Goal: Transaction & Acquisition: Book appointment/travel/reservation

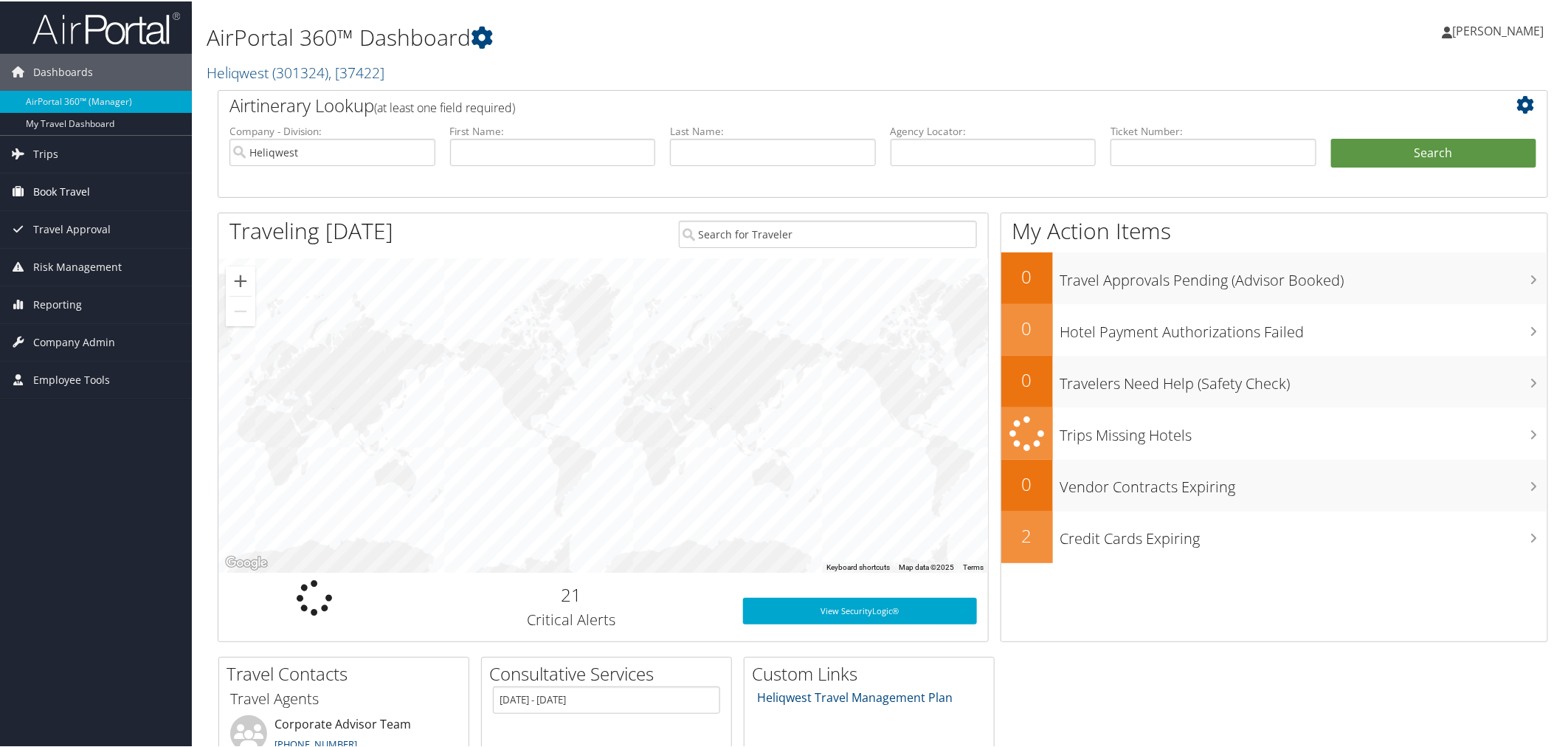
click at [58, 187] on span "Book Travel" at bounding box center [61, 190] width 57 height 37
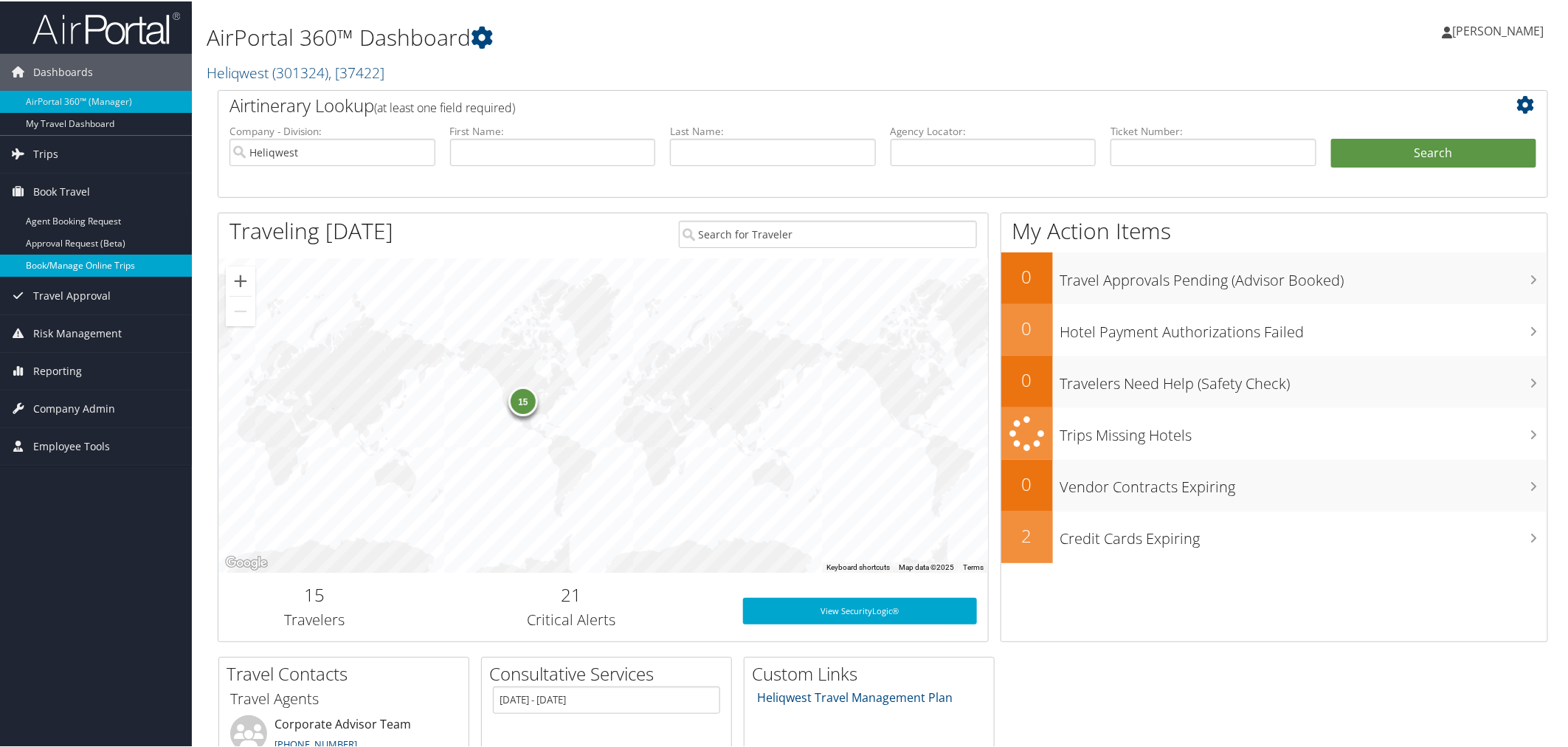
click at [57, 262] on link "Book/Manage Online Trips" at bounding box center [96, 265] width 192 height 22
